Goal: Task Accomplishment & Management: Manage account settings

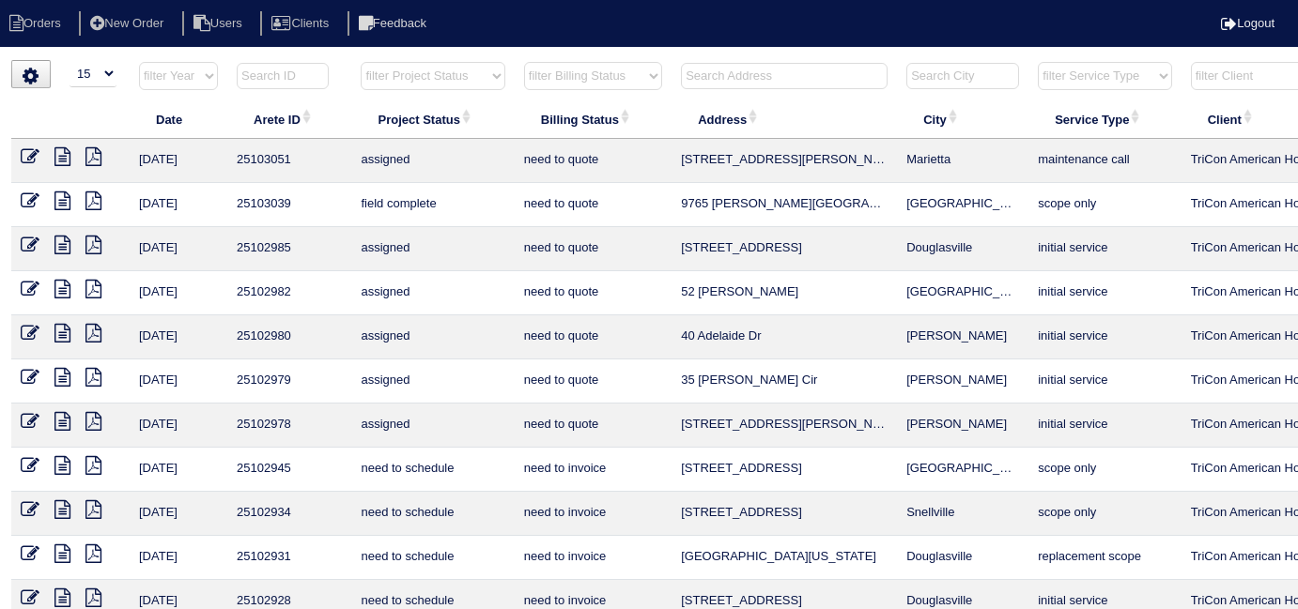
select select "15"
click at [747, 72] on input "text" at bounding box center [784, 76] width 207 height 26
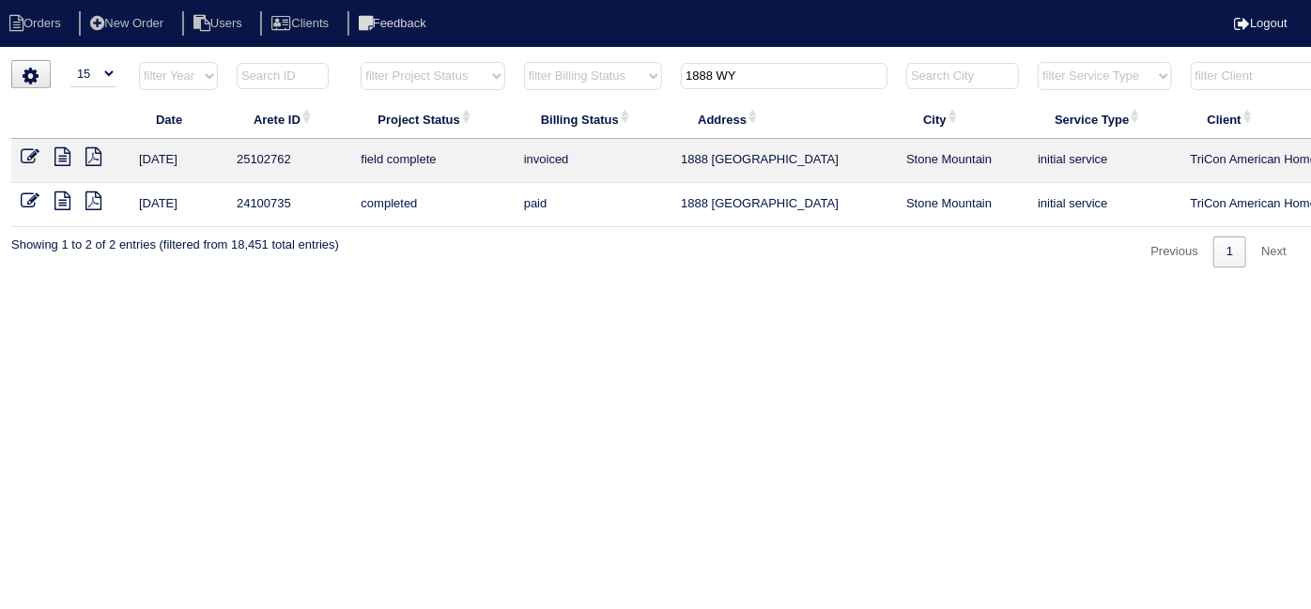
scroll to position [0, 327]
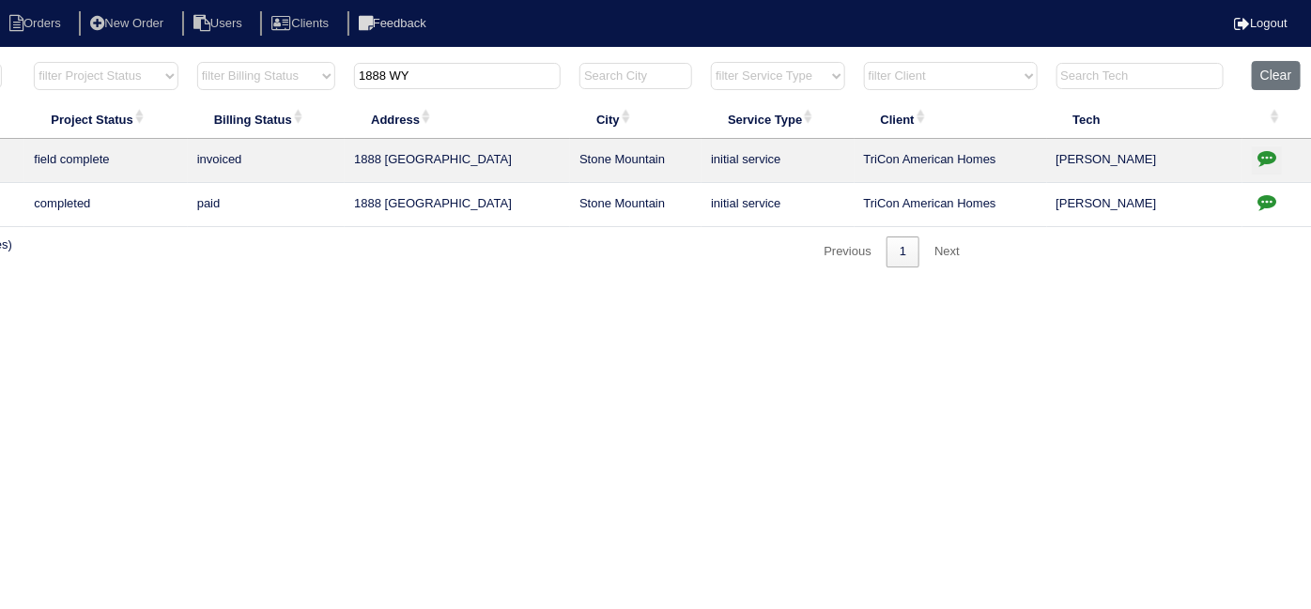
type input "1888 WY"
click at [1270, 150] on icon "button" at bounding box center [1266, 157] width 19 height 19
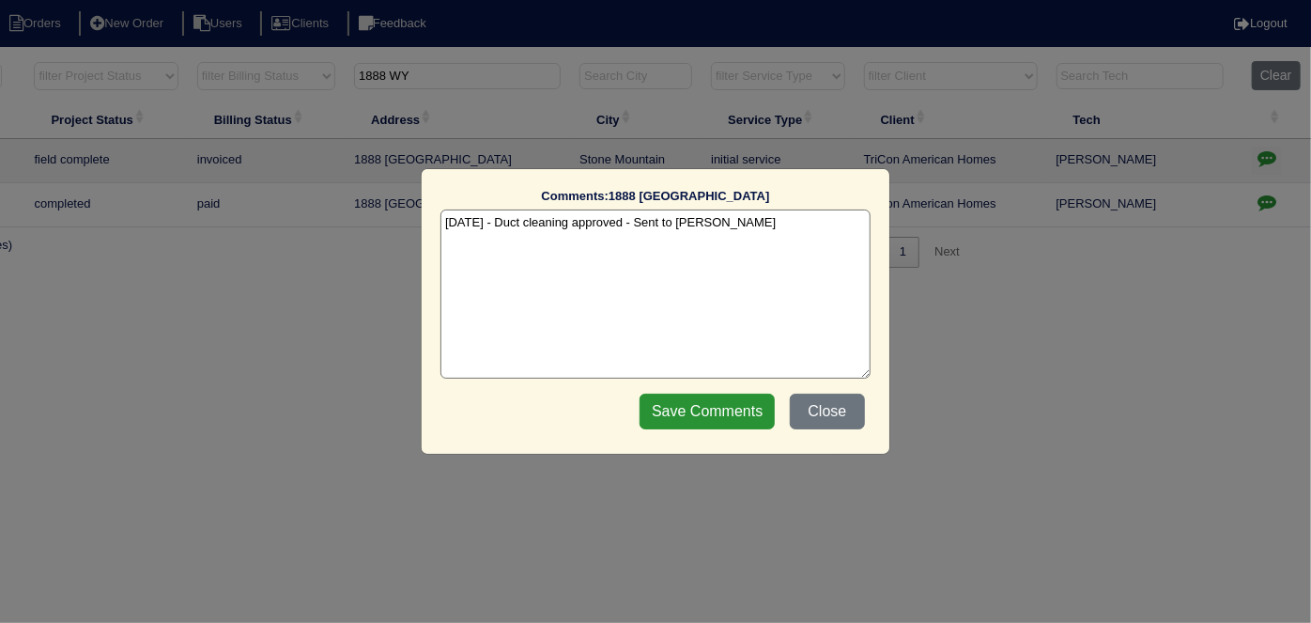
click at [773, 223] on textarea "8/4/25 - Duct cleaning approved - Sent to Dan - KE" at bounding box center [655, 293] width 430 height 169
type textarea "8/4/25 - Duct cleaning approved - Sent to Dan - KE 8/15/25 - Duct cleaning comp…"
click at [728, 408] on input "Save Comments" at bounding box center [706, 411] width 135 height 36
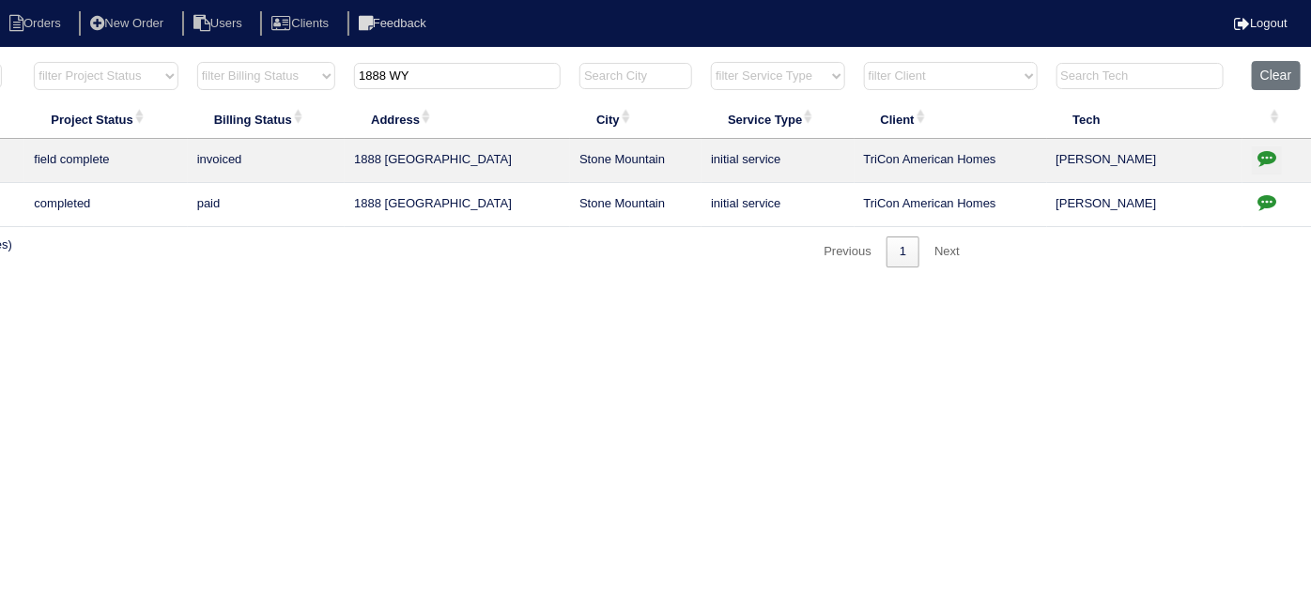
drag, startPoint x: 439, startPoint y: 69, endPoint x: 272, endPoint y: 75, distance: 167.3
click at [272, 75] on tr "filter Year -- Any Year -- 2025 2024 2023 2022 2021 2020 2019 filter Project St…" at bounding box center [497, 80] width 1627 height 39
type input "360 C"
click at [1270, 150] on icon "button" at bounding box center [1266, 157] width 19 height 19
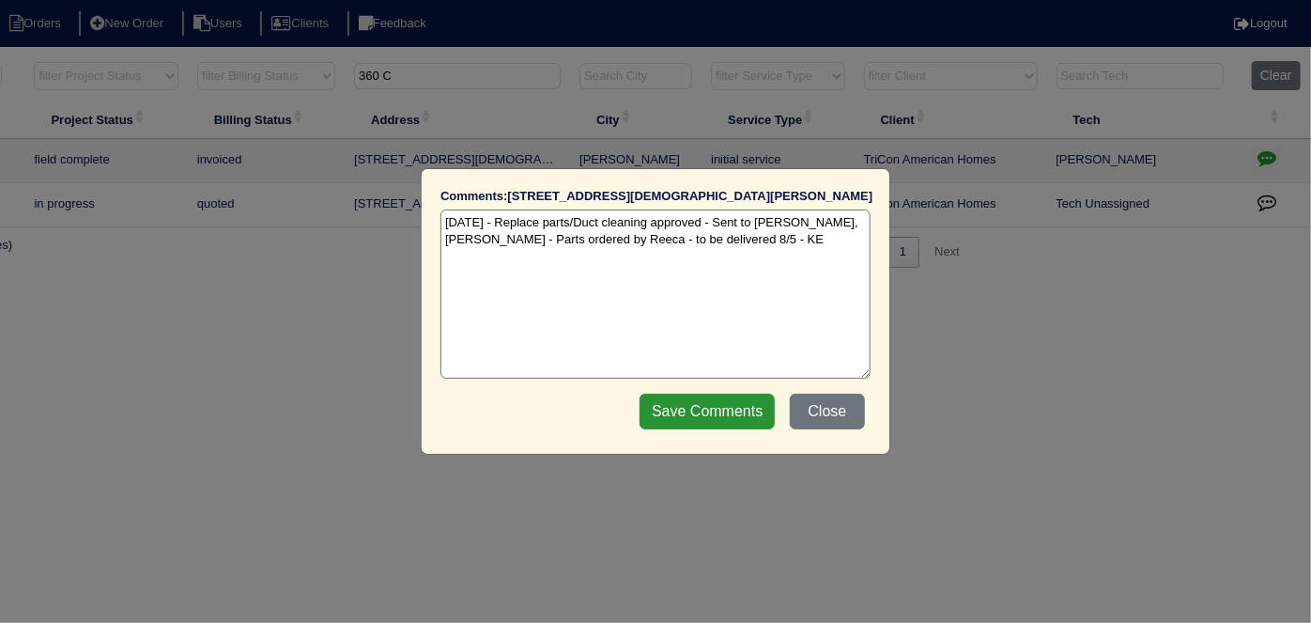
click at [706, 242] on textarea "8/4/25 - Replace parts/Duct cleaning approved - Sent to Dan, Payton - Parts ord…" at bounding box center [655, 293] width 430 height 169
type textarea "8/4/25 - Replace parts/Duct cleaning approved - Sent to Dan, Payton - Parts ord…"
click at [723, 415] on input "Save Comments" at bounding box center [706, 411] width 135 height 36
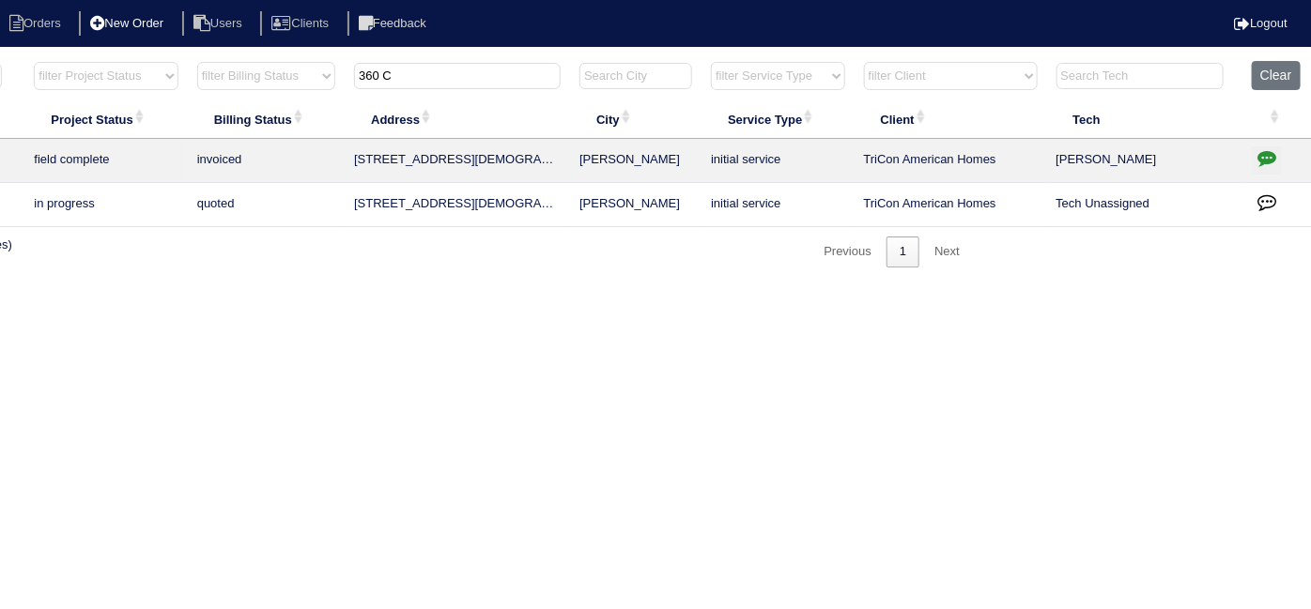
drag, startPoint x: 423, startPoint y: 77, endPoint x: 100, endPoint y: 10, distance: 329.8
click at [100, 60] on body "Orders New Order Users Clients Feedback Logout Orders New Order Users Clients M…" at bounding box center [328, 164] width 1311 height 208
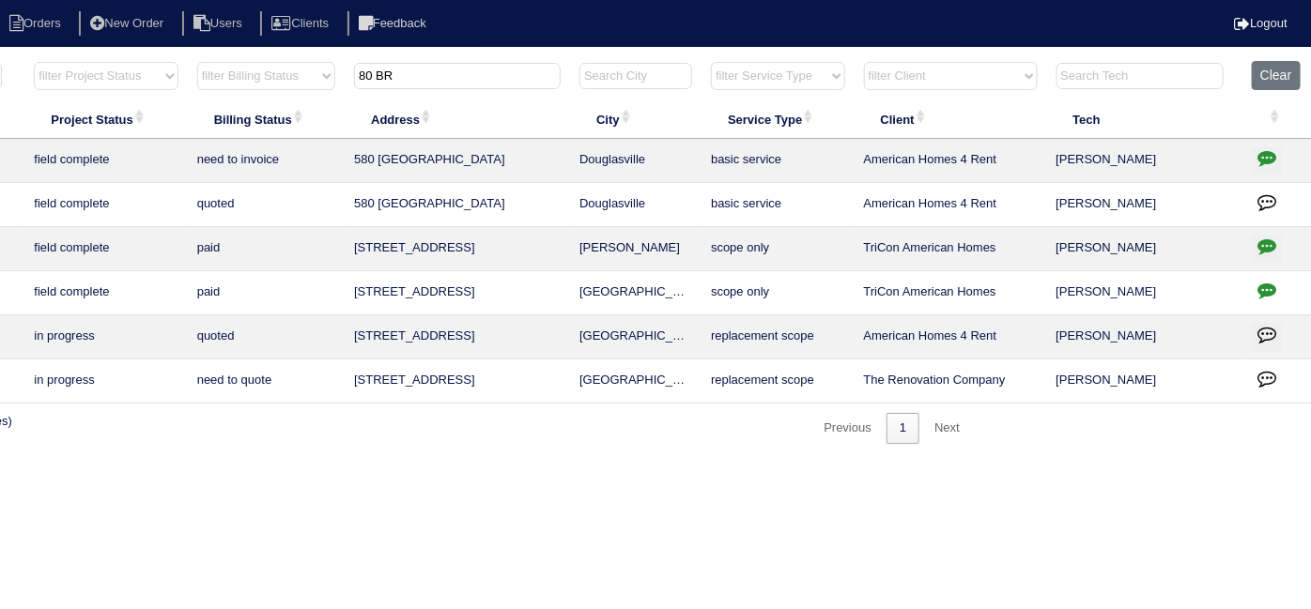
type input "80 BR"
click at [1271, 242] on icon "button" at bounding box center [1266, 246] width 19 height 19
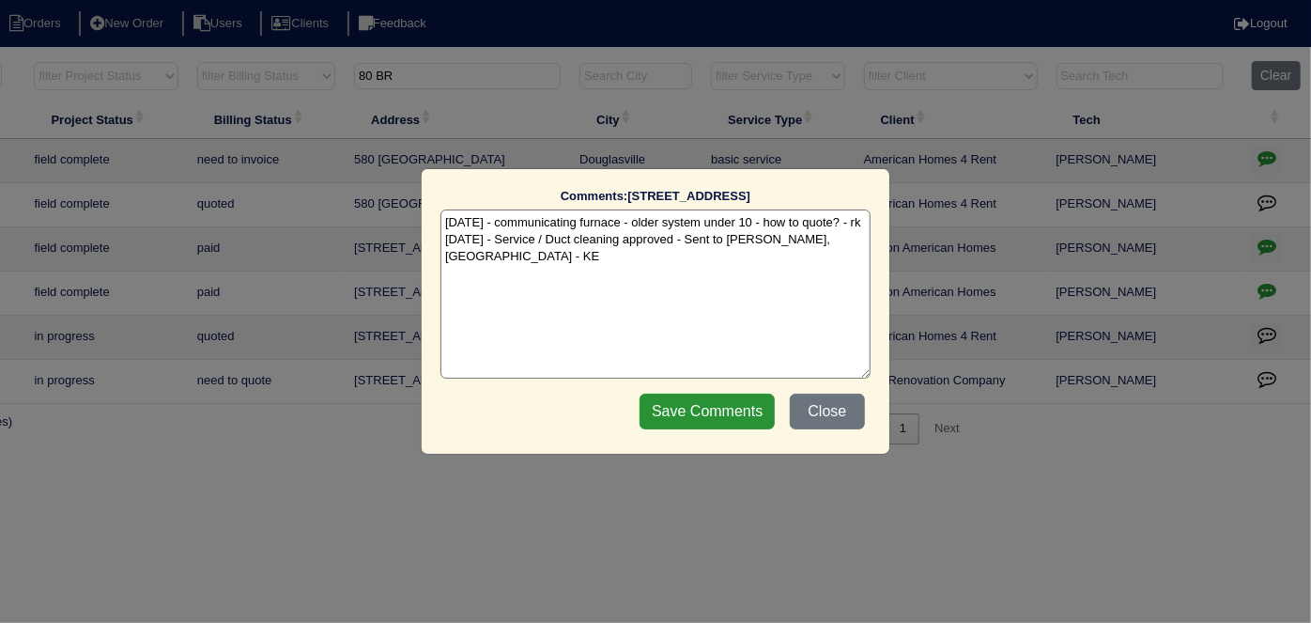
click at [844, 243] on textarea "7/22/25 - communicating furnace - older system under 10 - how to quote? - rk 7/…" at bounding box center [655, 293] width 430 height 169
type textarea "7/22/25 - communicating furnace - older system under 10 - how to quote? - rk 7/…"
click at [675, 419] on input "Save Comments" at bounding box center [706, 411] width 135 height 36
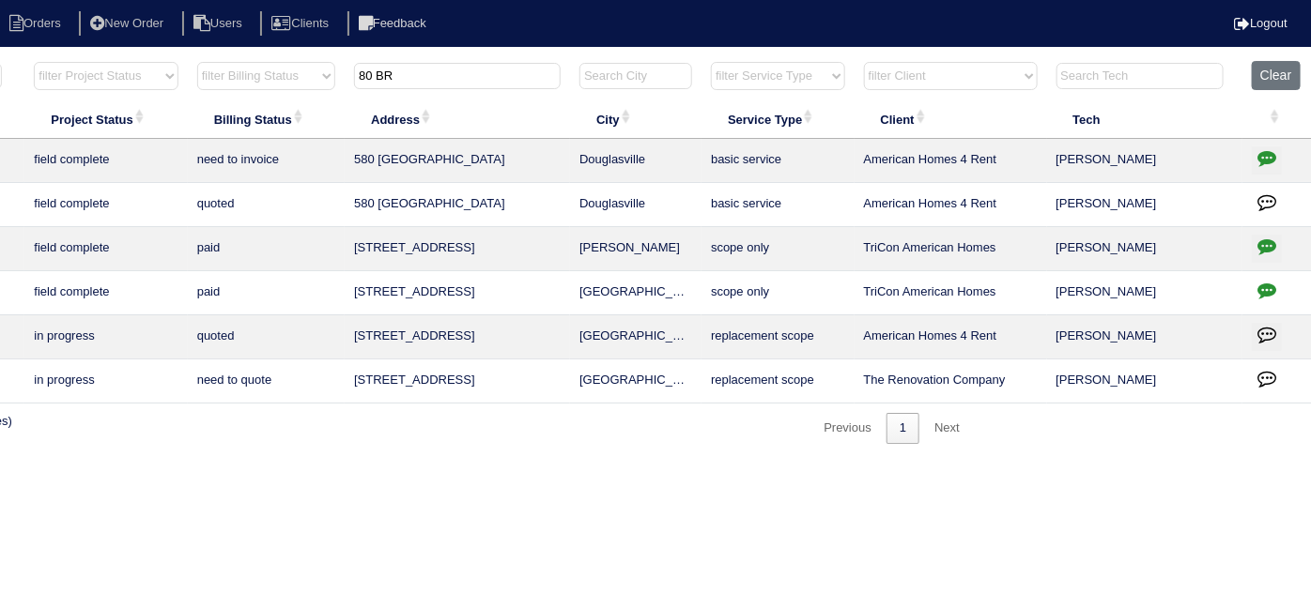
scroll to position [0, 24]
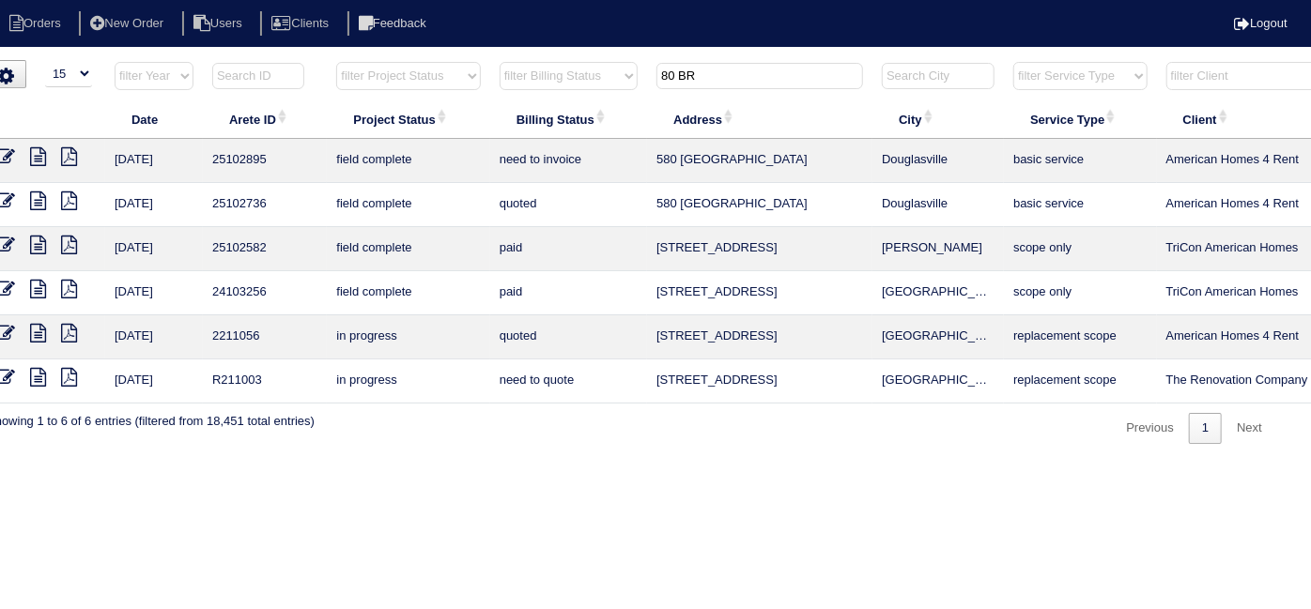
drag, startPoint x: 715, startPoint y: 77, endPoint x: 150, endPoint y: -40, distance: 576.4
click at [150, 0] on html "Orders New Order Users Clients Feedback Logout Orders New Order Users Clients M…" at bounding box center [631, 231] width 1311 height 463
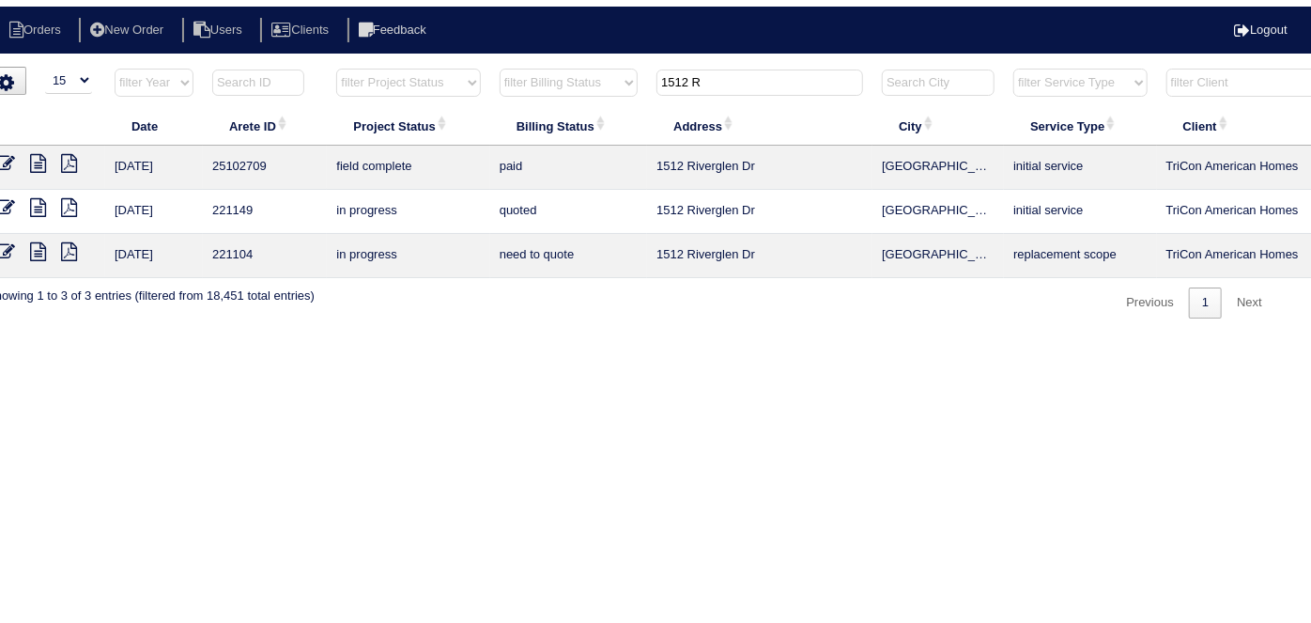
scroll to position [0, 327]
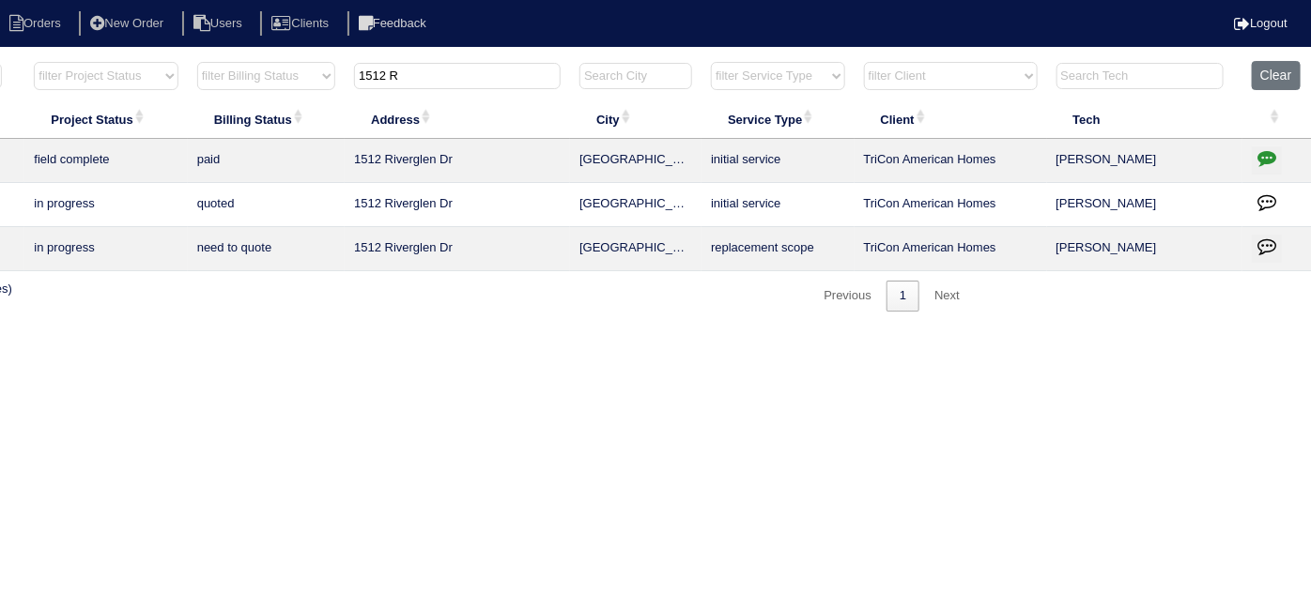
type input "1512 R"
click at [1255, 155] on button "button" at bounding box center [1267, 160] width 30 height 28
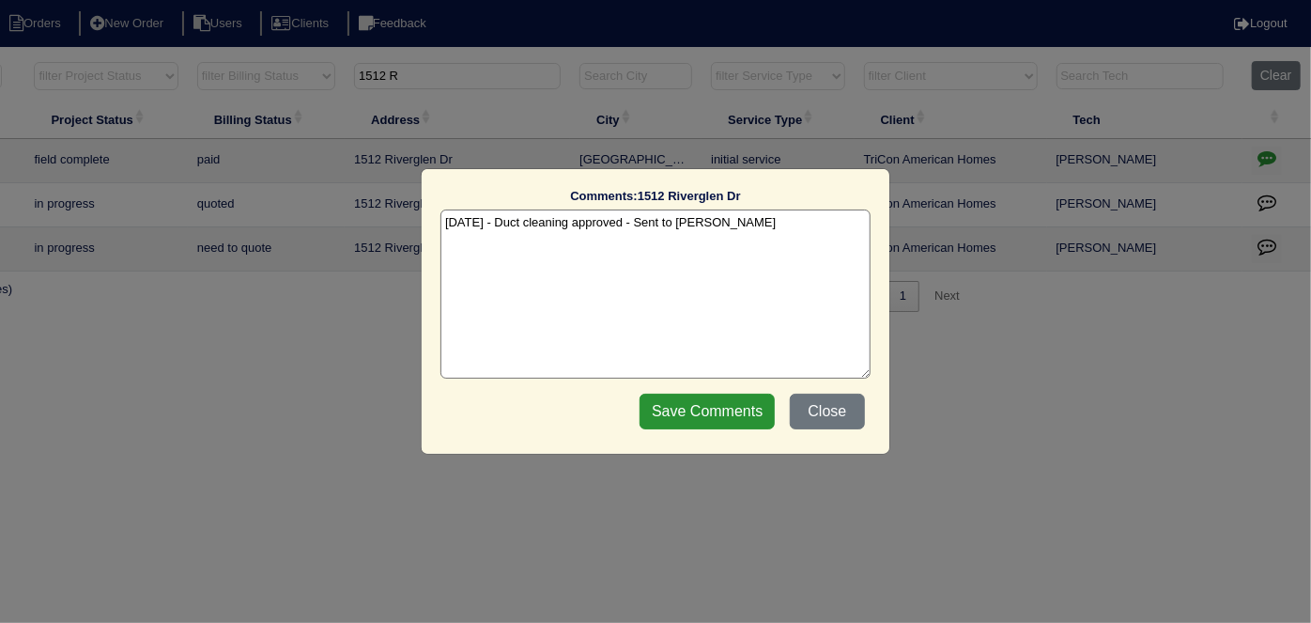
click at [743, 229] on textarea "7/28/25 - Duct cleaning approved - Sent to Dan - KE" at bounding box center [655, 293] width 430 height 169
type textarea "7/28/25 - Duct cleaning approved - Sent to Dan - KE 8/15/25 - Duct cleaning com…"
click at [763, 396] on input "Save Comments" at bounding box center [706, 411] width 135 height 36
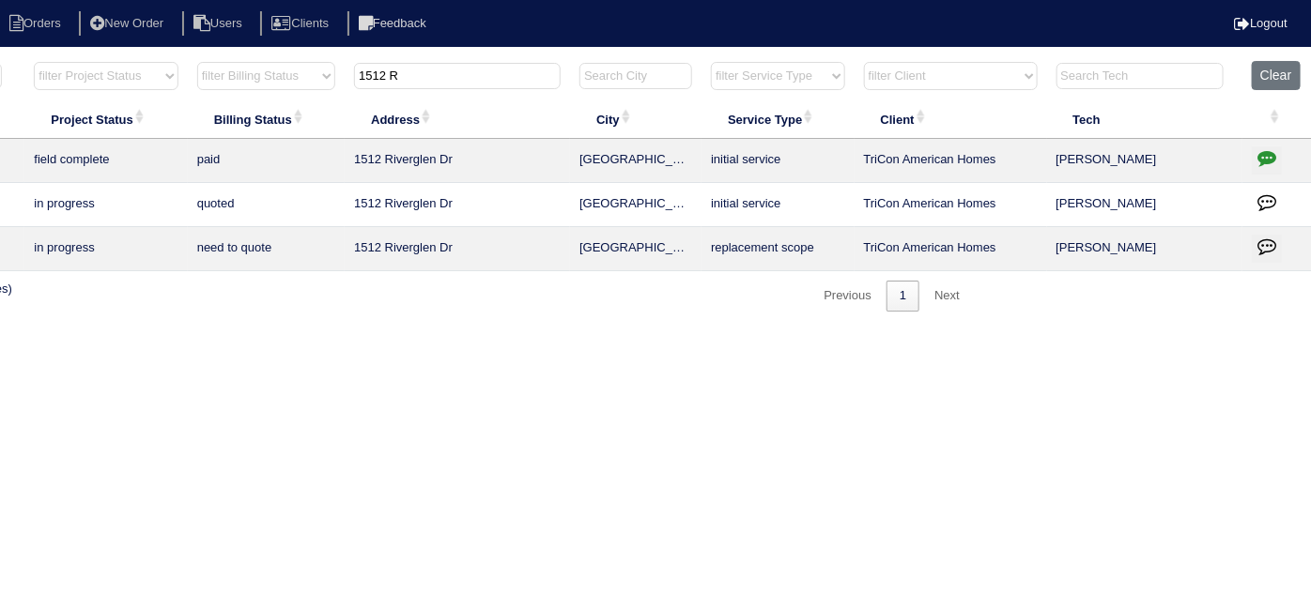
drag, startPoint x: 426, startPoint y: 80, endPoint x: 377, endPoint y: 75, distance: 50.0
click at [376, 75] on input "1512 R" at bounding box center [457, 76] width 207 height 26
type input "1"
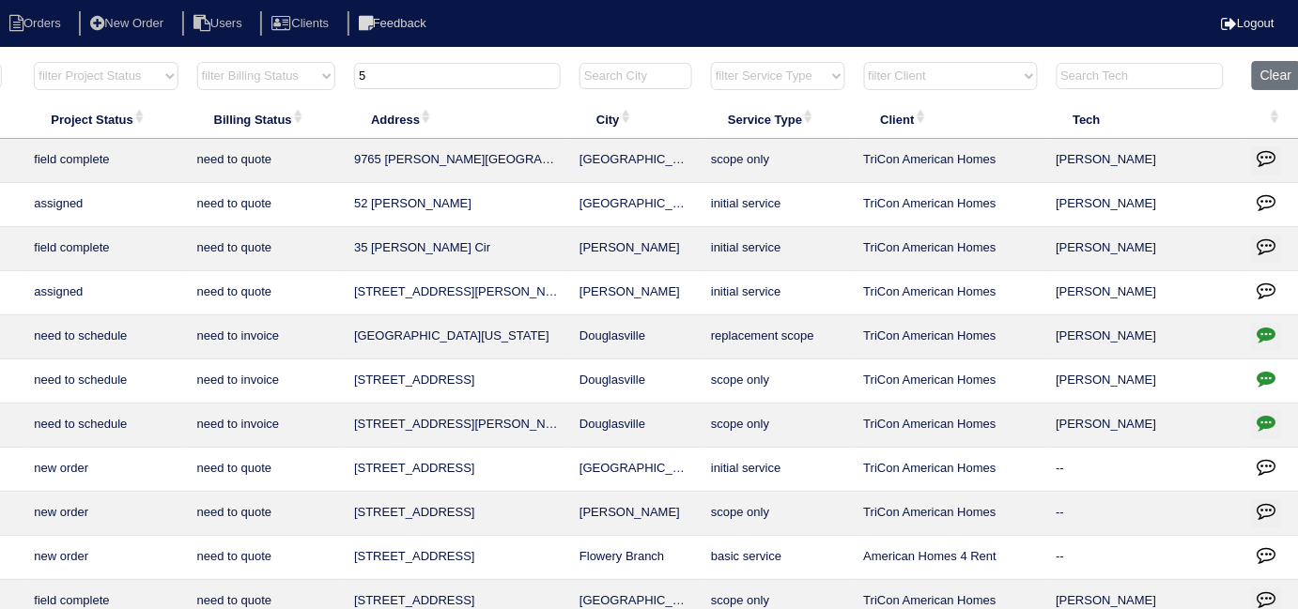
type input "5"
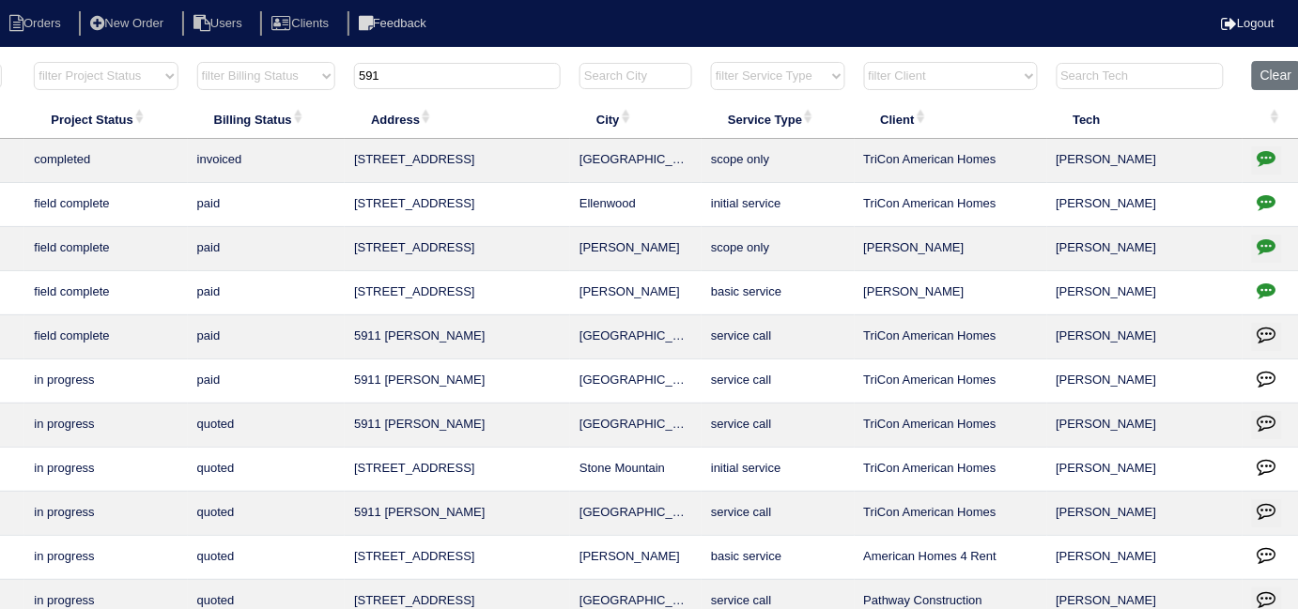
type input "591"
click at [1269, 156] on icon "button" at bounding box center [1266, 157] width 19 height 19
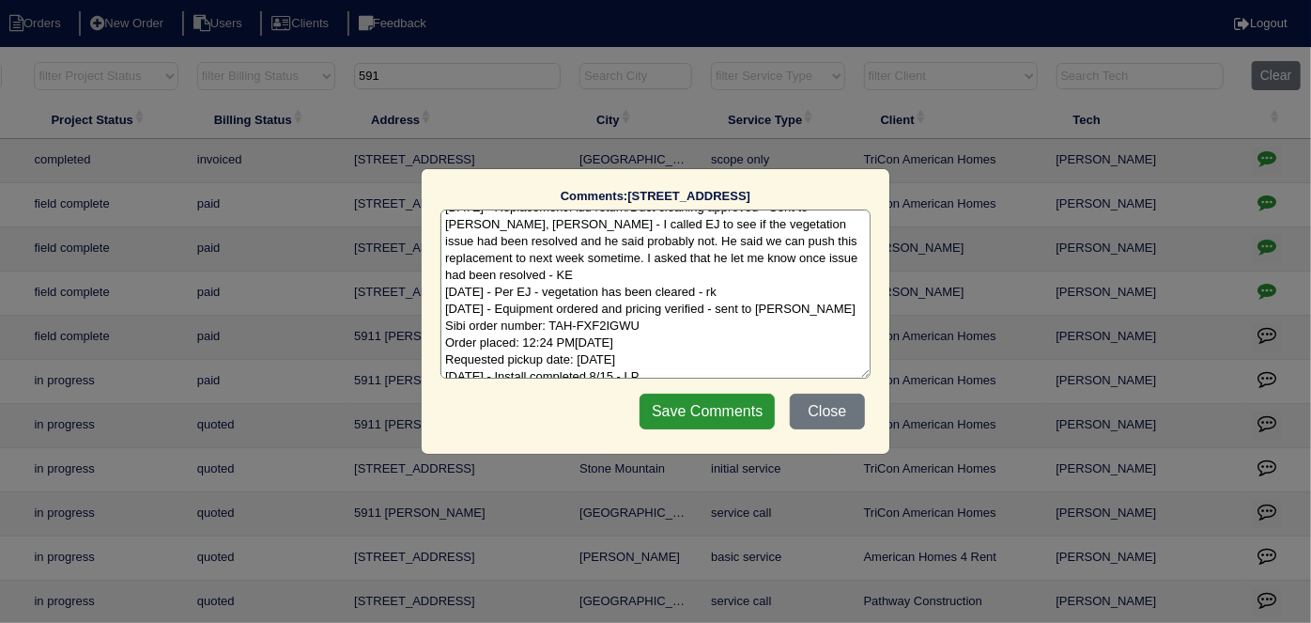
scroll to position [24, 0]
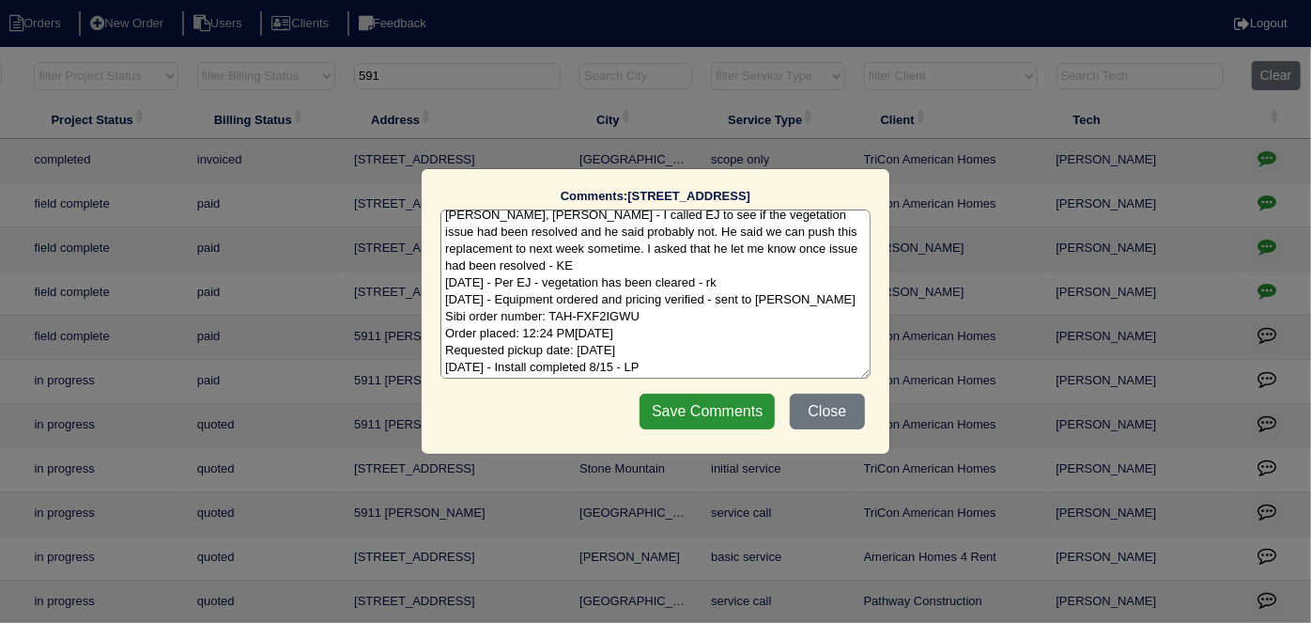
click at [668, 368] on textarea "7/29/25 - Replacement/Add return/Duct cleaning approved - Sent to Dan, payton, …" at bounding box center [655, 293] width 430 height 169
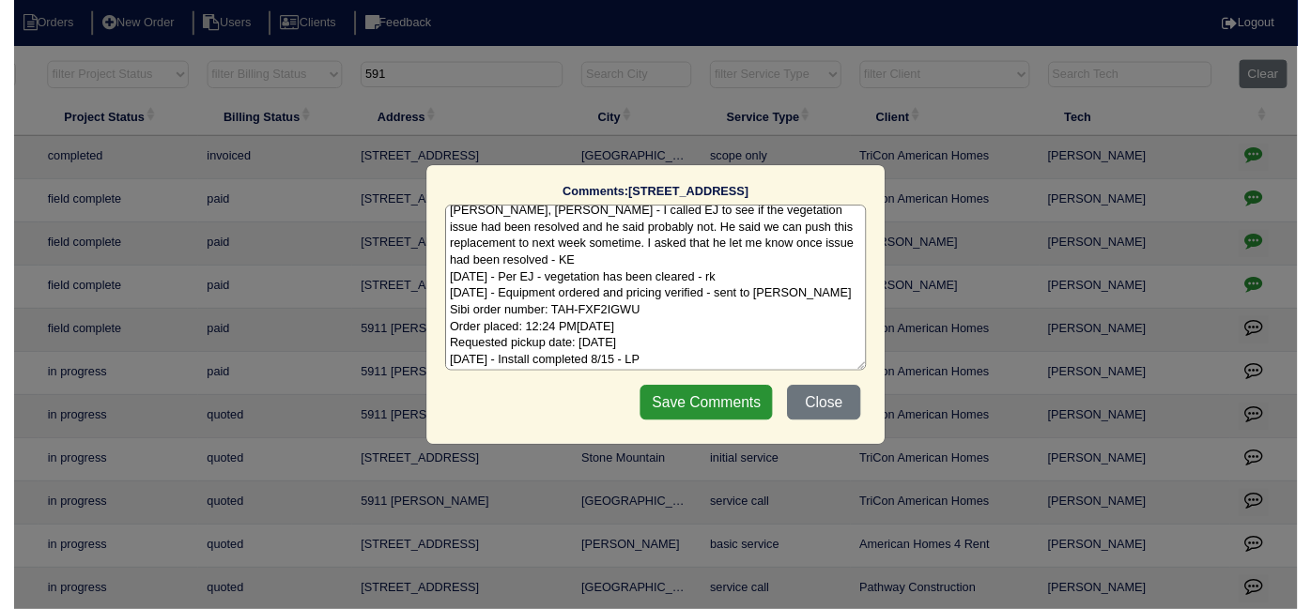
scroll to position [37, 0]
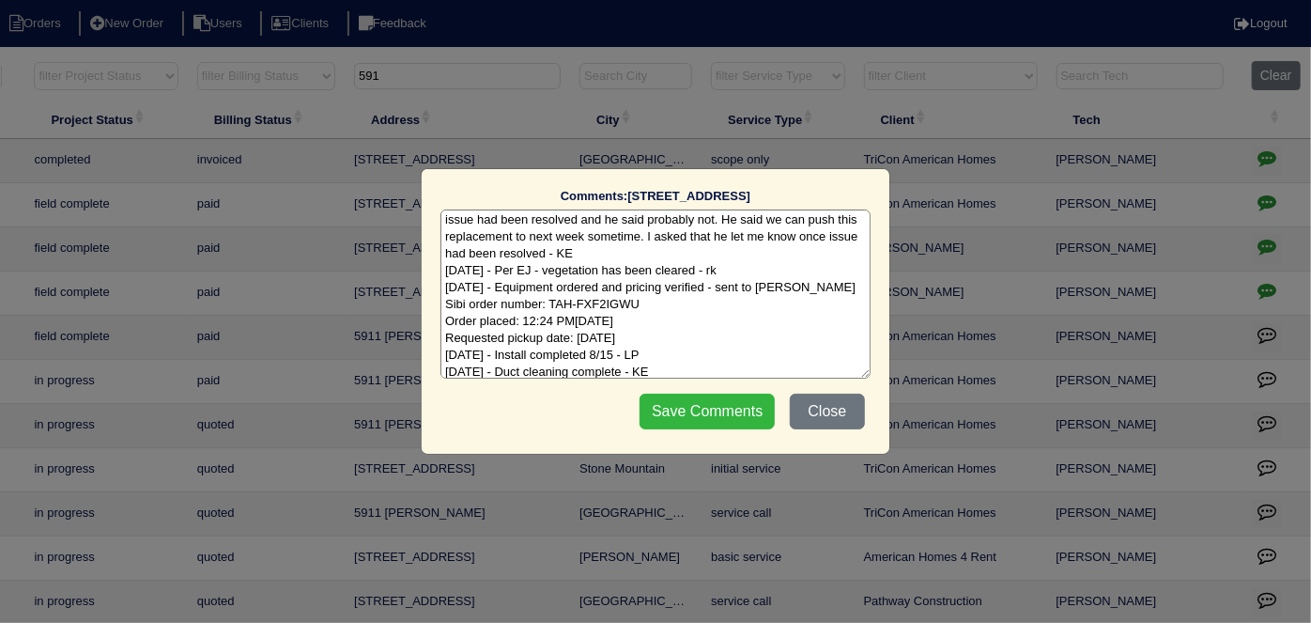
type textarea "7/29/25 - Replacement/Add return/Duct cleaning approved - Sent to Dan, payton, …"
click at [695, 398] on input "Save Comments" at bounding box center [706, 411] width 135 height 36
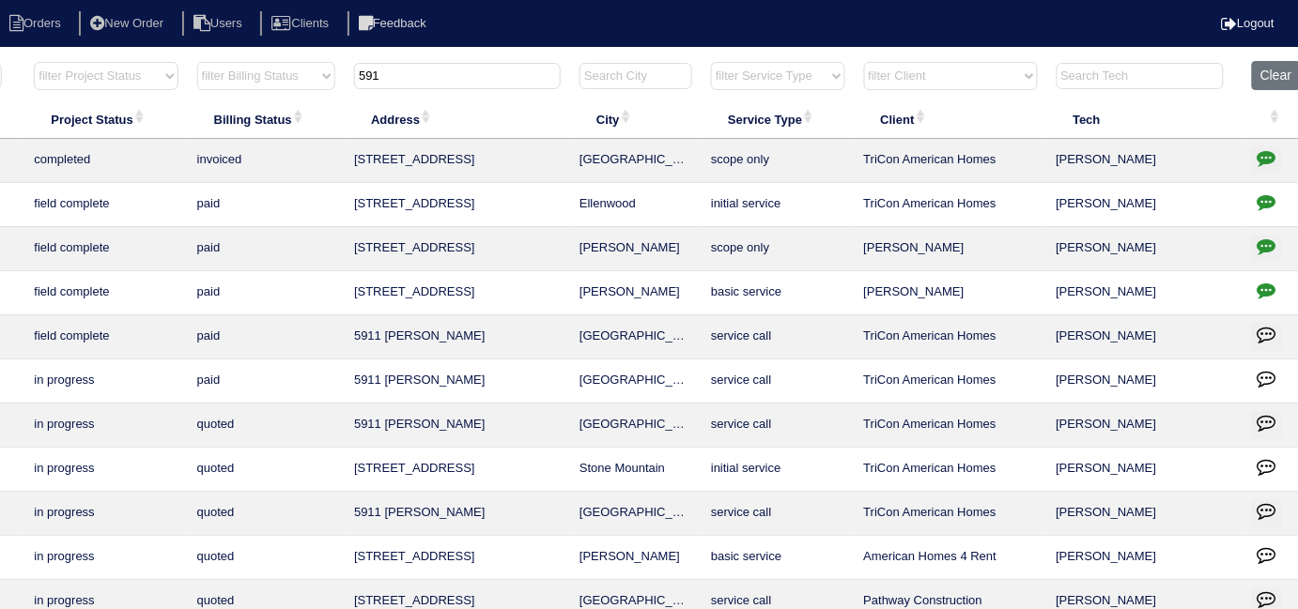
drag, startPoint x: 466, startPoint y: 85, endPoint x: 255, endPoint y: 48, distance: 213.7
click at [262, 48] on html "Orders New Order Users Clients Feedback Logout Orders New Order Users Clients M…" at bounding box center [322, 408] width 1298 height 816
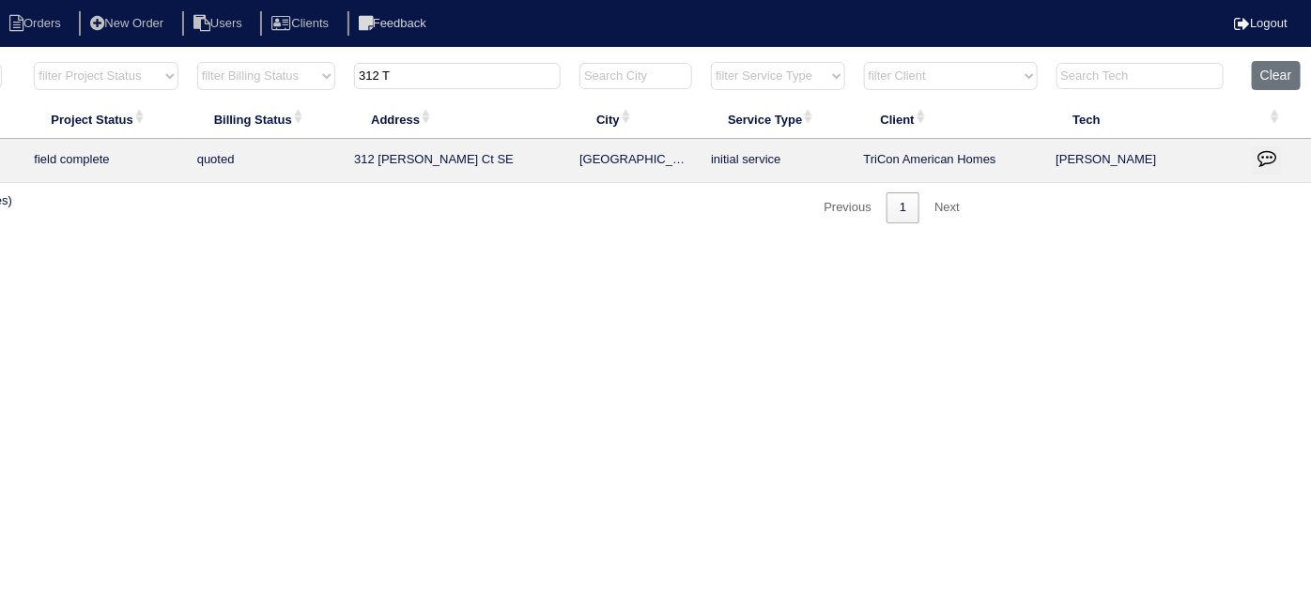
scroll to position [0, 0]
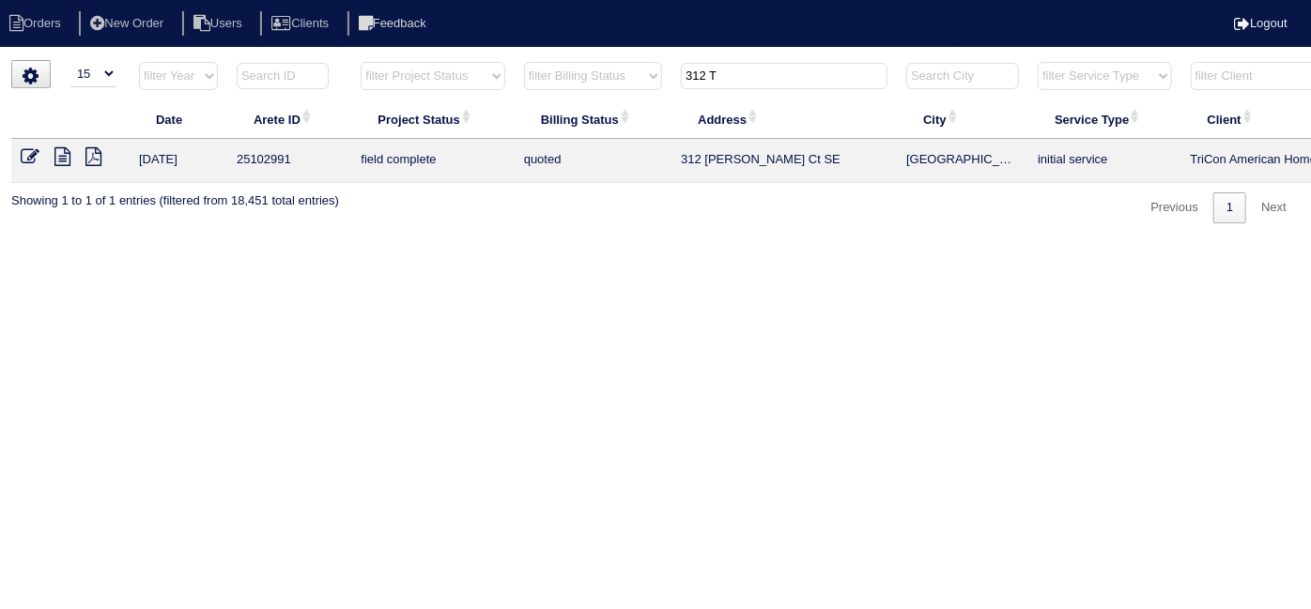
type input "312 T"
click at [23, 155] on icon at bounding box center [30, 156] width 19 height 19
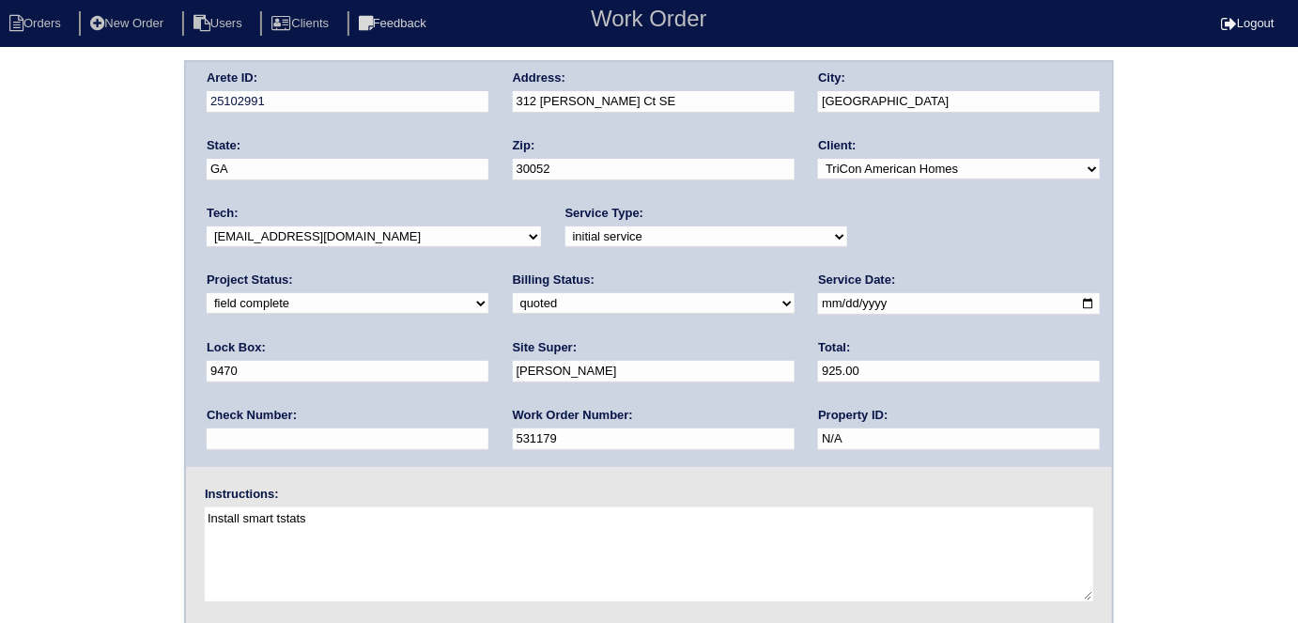
click at [513, 299] on select "need to quote quoted need to invoice invoiced paid warranty purchase order need…" at bounding box center [654, 303] width 282 height 21
select select "need to invoice"
click at [513, 293] on select "need to quote quoted need to invoice invoiced paid warranty purchase order need…" at bounding box center [654, 303] width 282 height 21
click at [136, 371] on div "Arete ID: 25102991 Address: 312 Tate's Ct SE City: Loganville State: GA Zip: 30…" at bounding box center [649, 440] width 1298 height 760
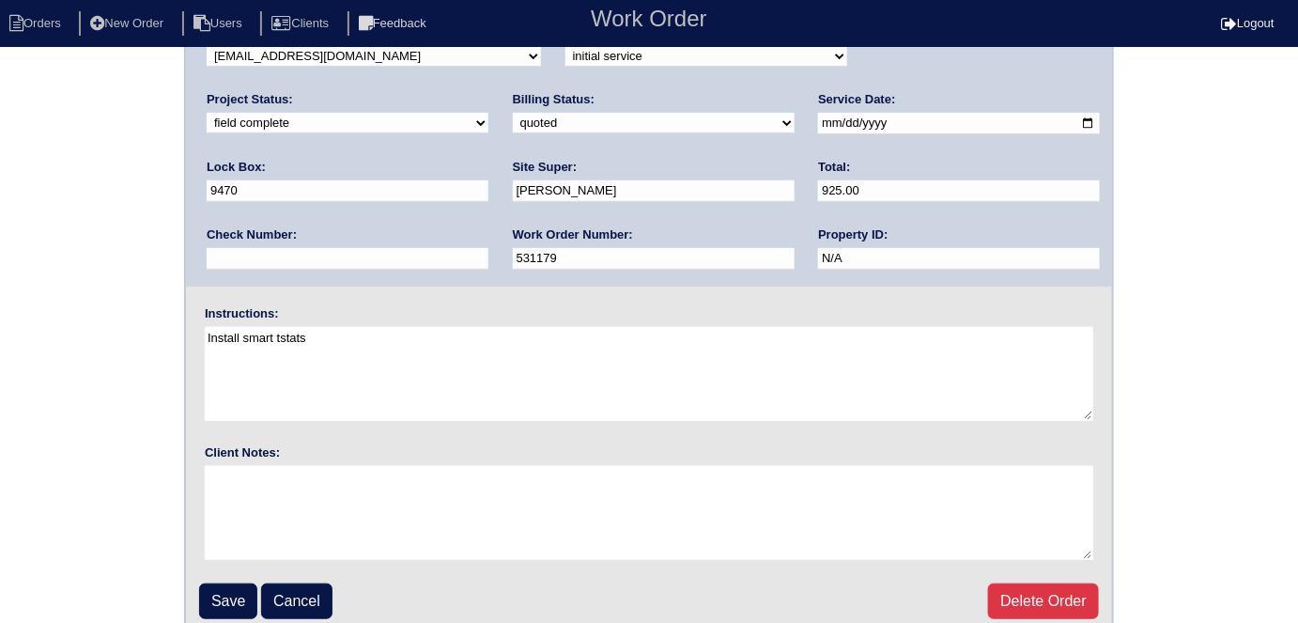
scroll to position [193, 0]
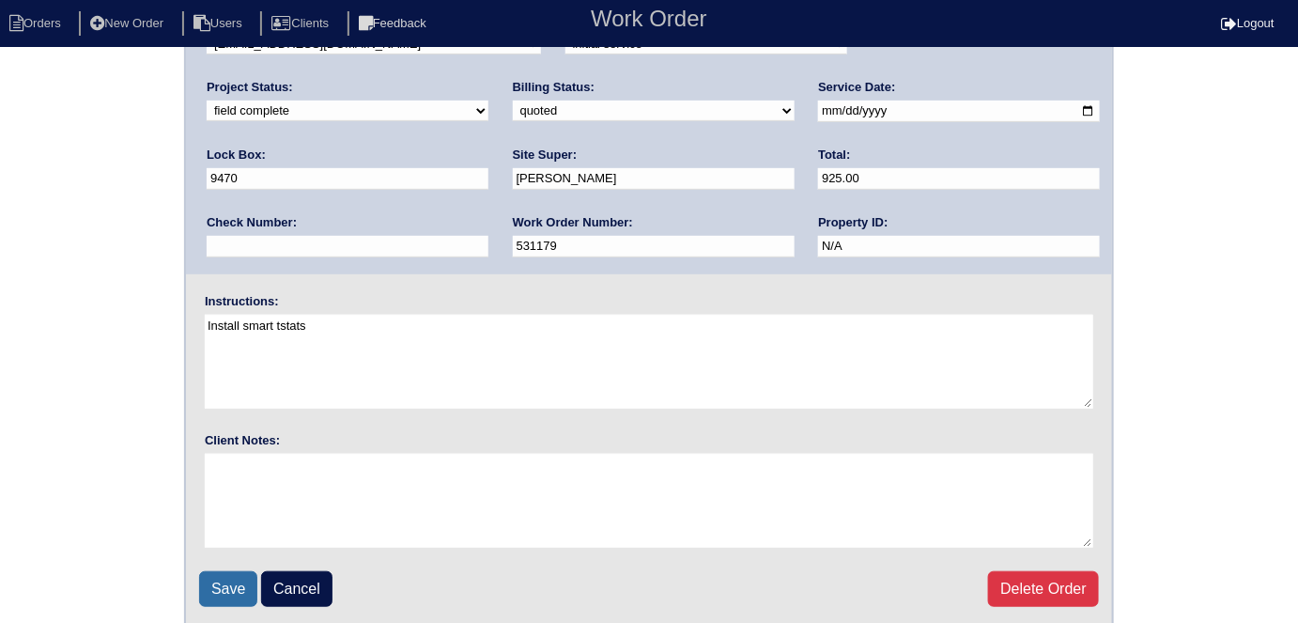
click at [223, 583] on input "Save" at bounding box center [228, 589] width 58 height 36
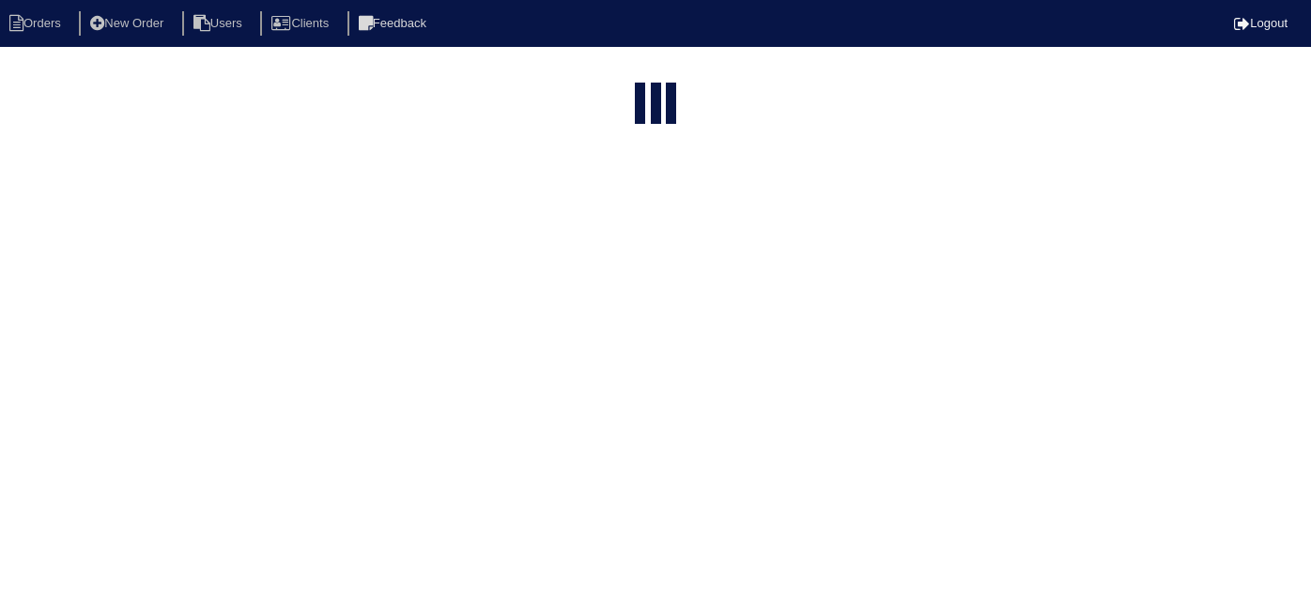
select select "15"
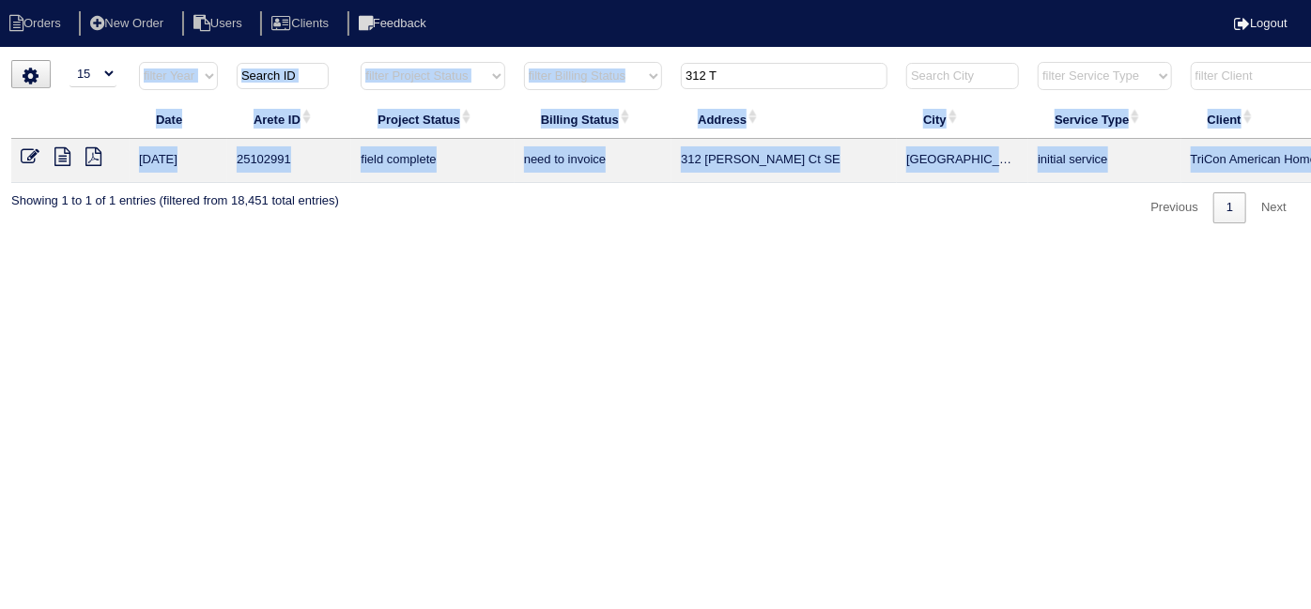
click at [716, 65] on div "▼ 10 15 25 50 200 500 Search: Date Arete ID Project Status Billing Status Addre…" at bounding box center [655, 141] width 1288 height 163
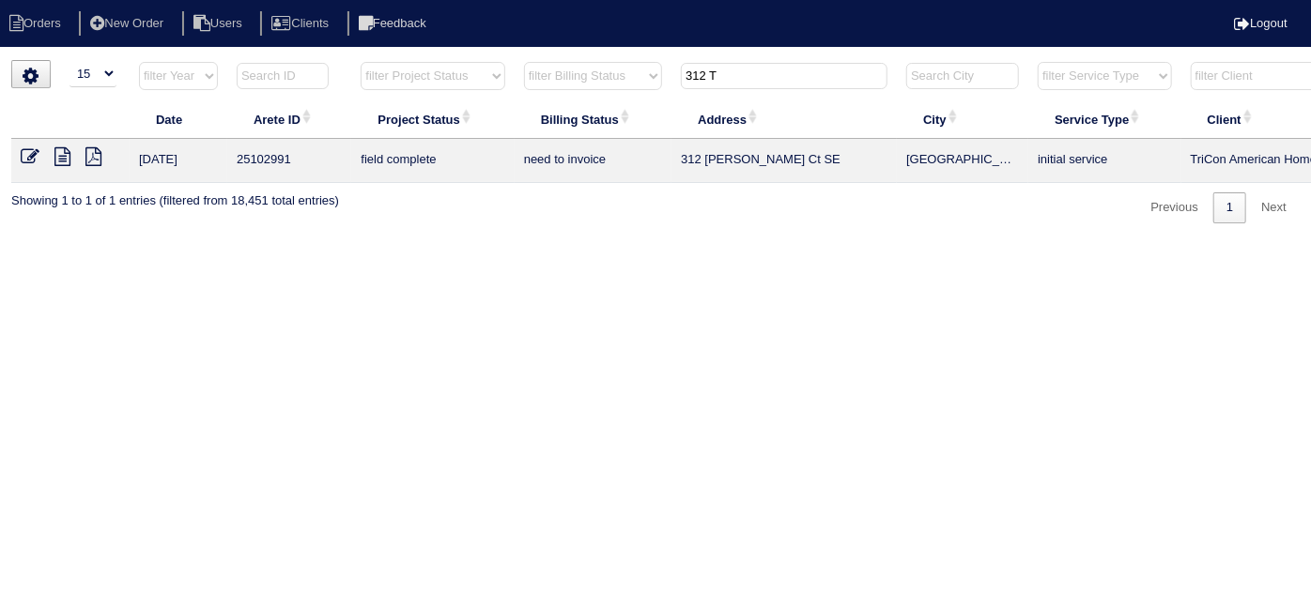
click at [729, 70] on input "312 T" at bounding box center [784, 76] width 207 height 26
drag, startPoint x: 729, startPoint y: 70, endPoint x: 606, endPoint y: 80, distance: 123.4
click at [606, 80] on tr "filter Year -- Any Year -- 2025 2024 2023 2022 2021 2020 2019 filter Project St…" at bounding box center [824, 80] width 1627 height 39
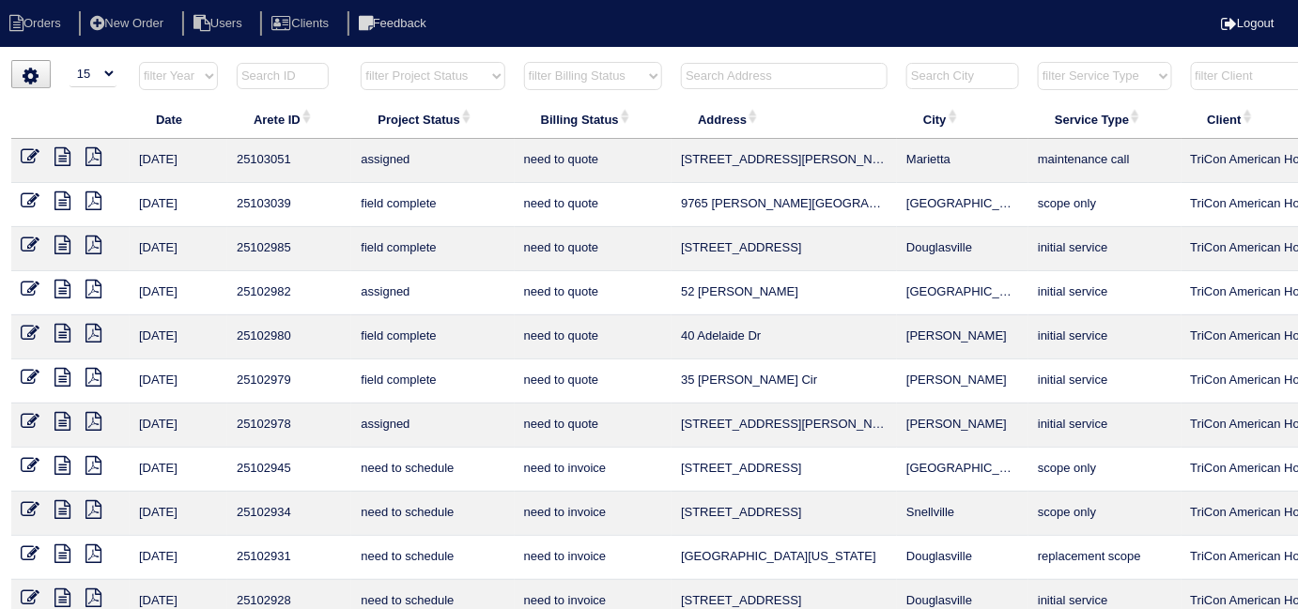
click at [797, 77] on input "text" at bounding box center [784, 76] width 207 height 26
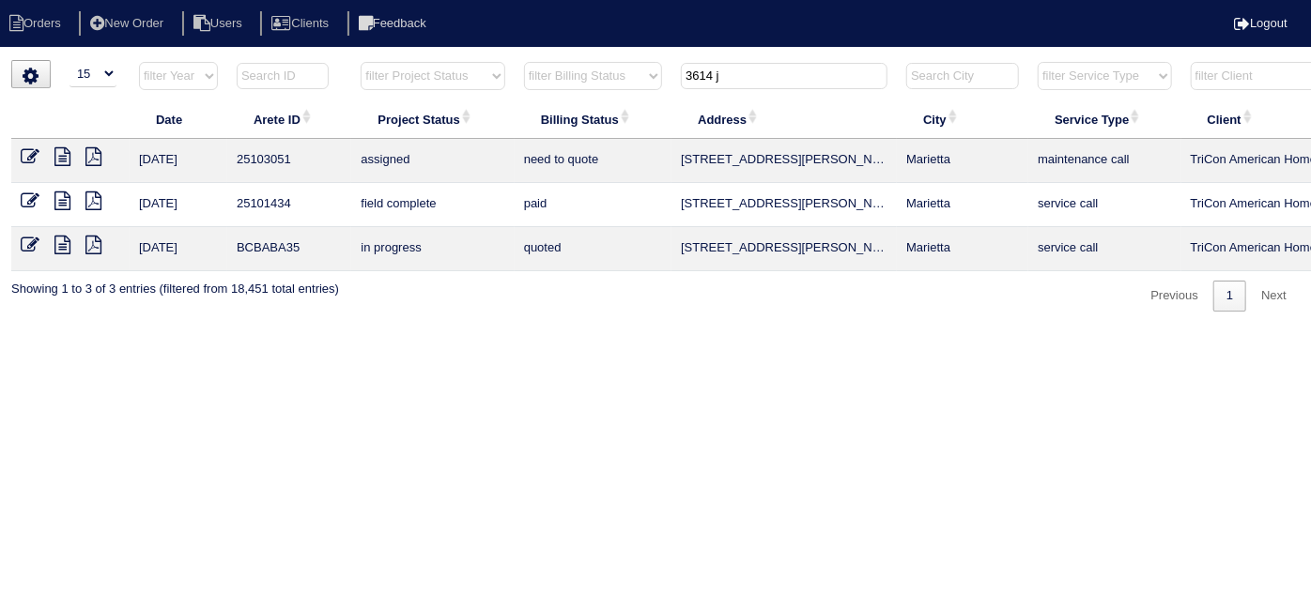
type input "3614 j"
click at [57, 165] on icon at bounding box center [62, 156] width 16 height 19
drag, startPoint x: 782, startPoint y: 77, endPoint x: 411, endPoint y: -19, distance: 383.1
click at [411, 0] on html "Orders New Order Users Clients Feedback Logout Orders New Order Users Clients M…" at bounding box center [655, 165] width 1311 height 331
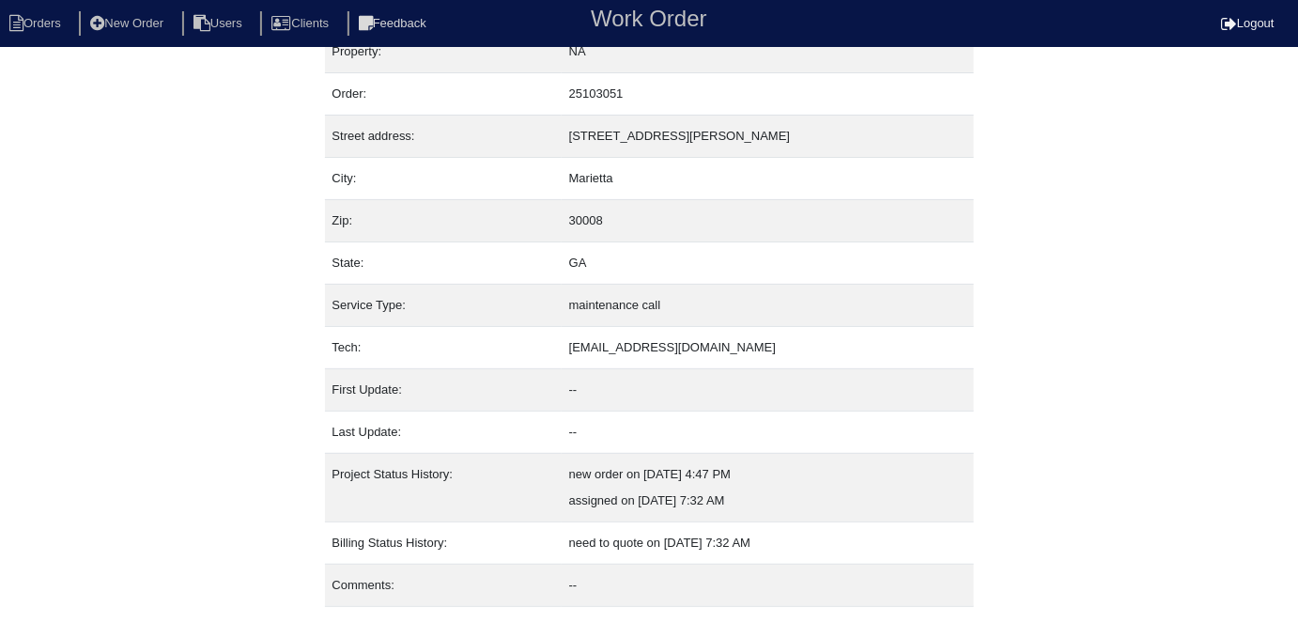
scroll to position [72, 0]
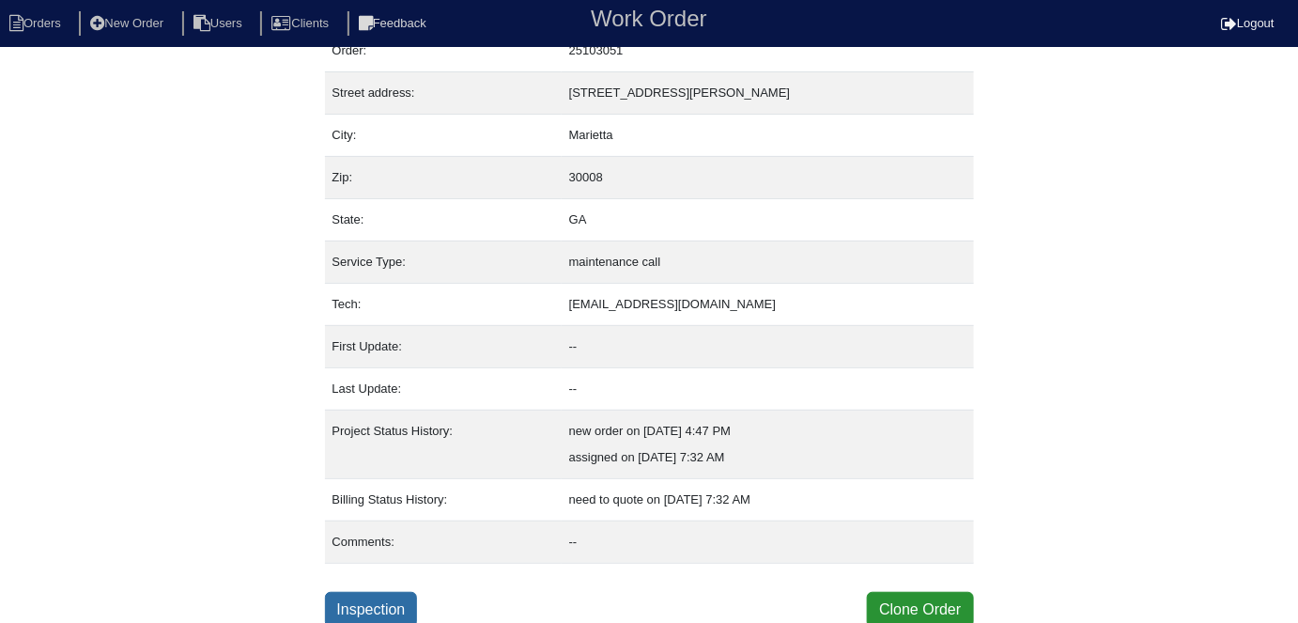
click at [371, 593] on link "Inspection" at bounding box center [371, 610] width 93 height 36
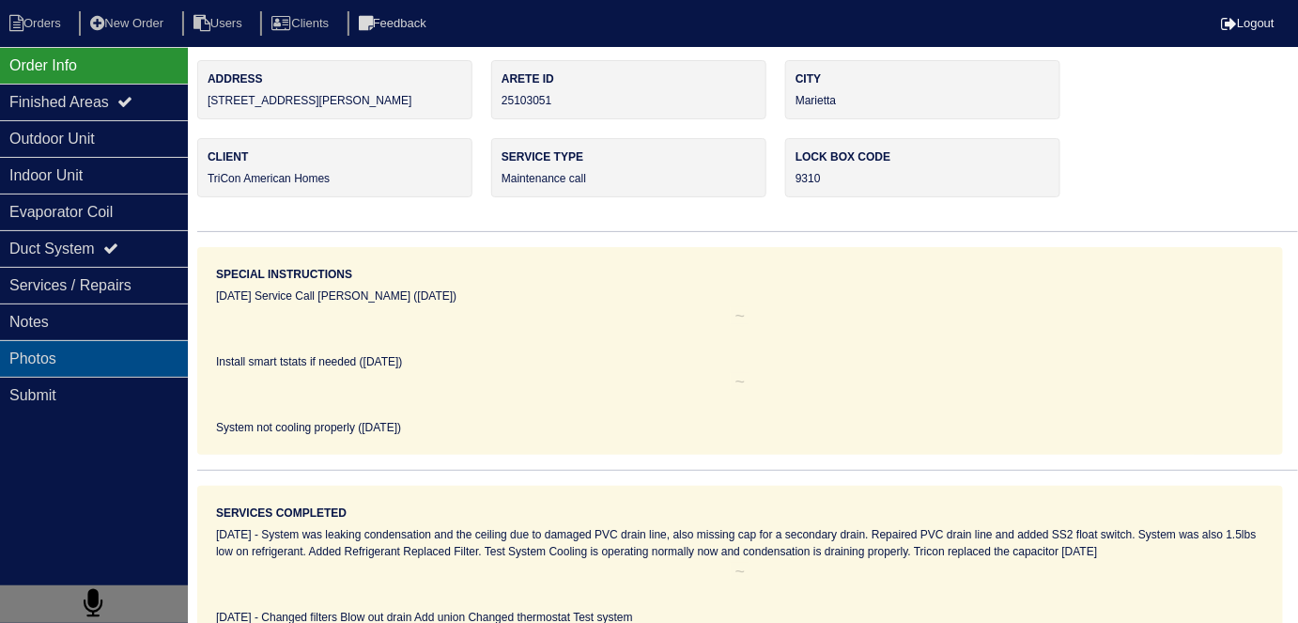
click at [115, 350] on div "Photos" at bounding box center [94, 358] width 188 height 37
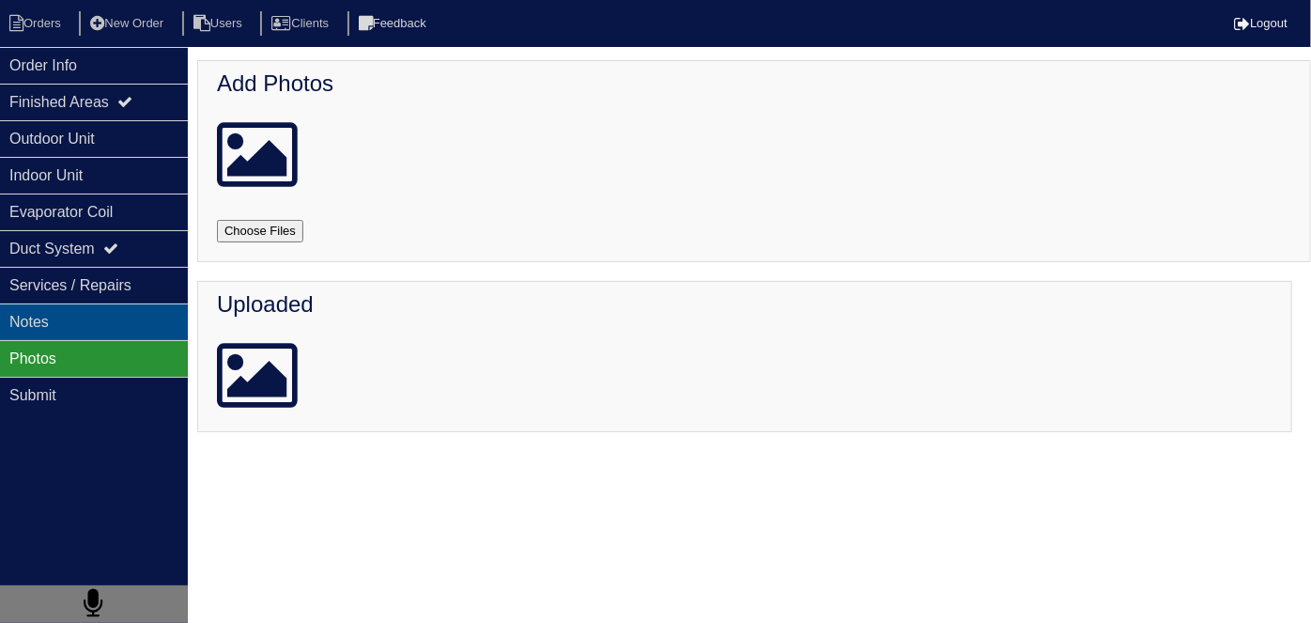
click at [121, 332] on div "Notes" at bounding box center [94, 321] width 188 height 37
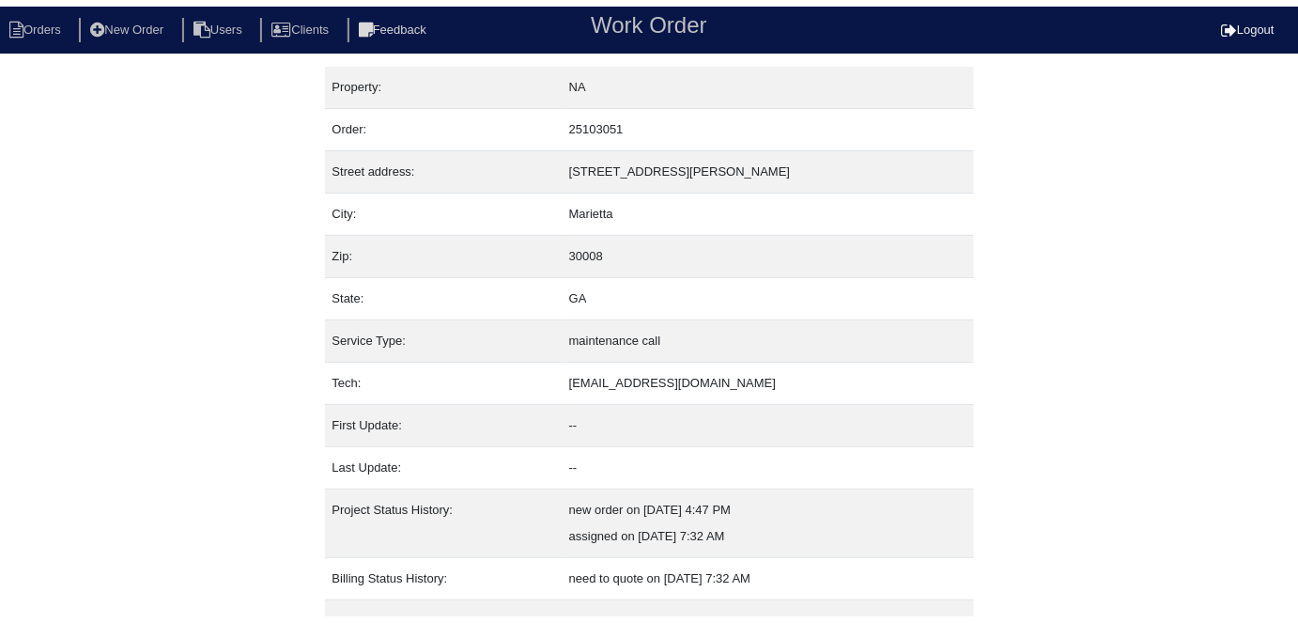
scroll to position [72, 0]
